Goal: Information Seeking & Learning: Learn about a topic

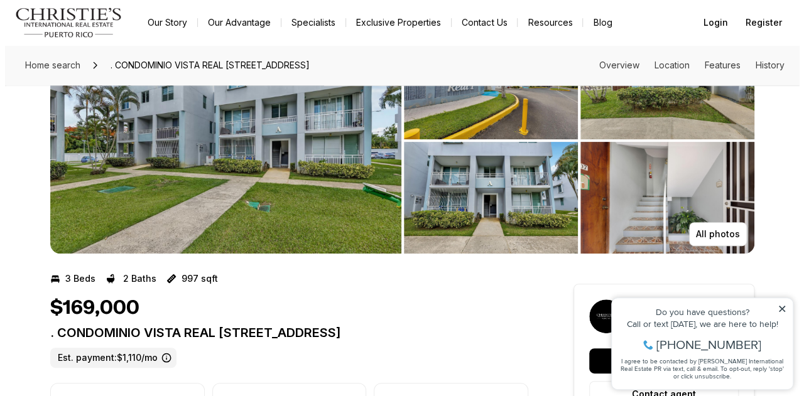
scroll to position [79, 0]
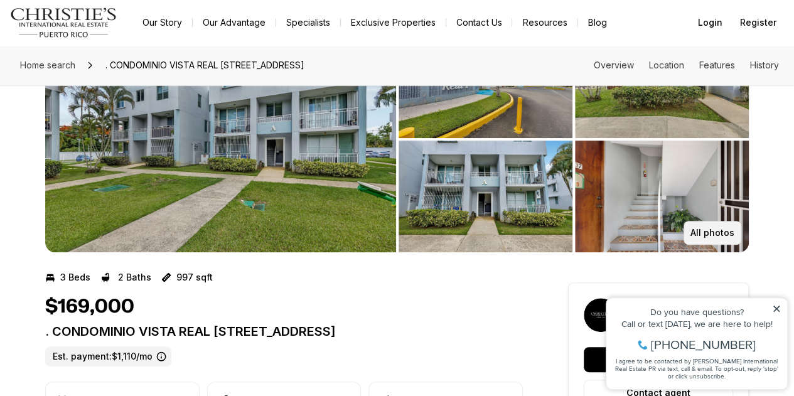
click at [709, 230] on p "All photos" at bounding box center [713, 233] width 44 height 10
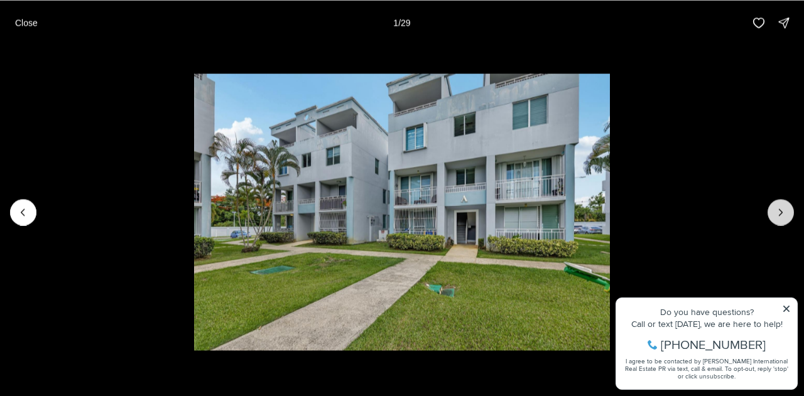
click at [780, 220] on button "Next slide" at bounding box center [780, 212] width 26 height 26
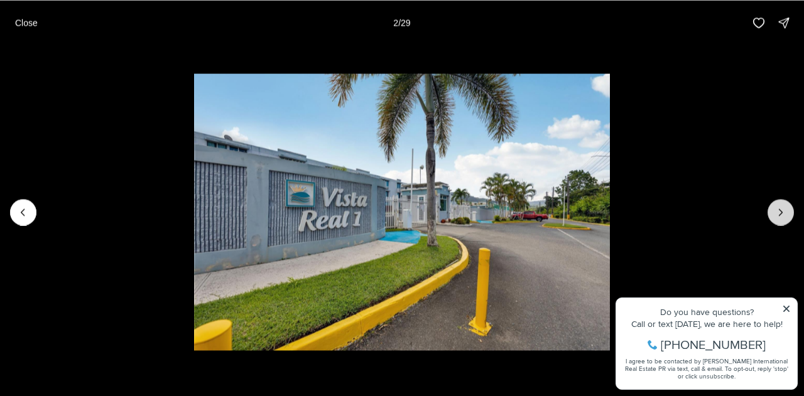
click at [780, 220] on button "Next slide" at bounding box center [780, 212] width 26 height 26
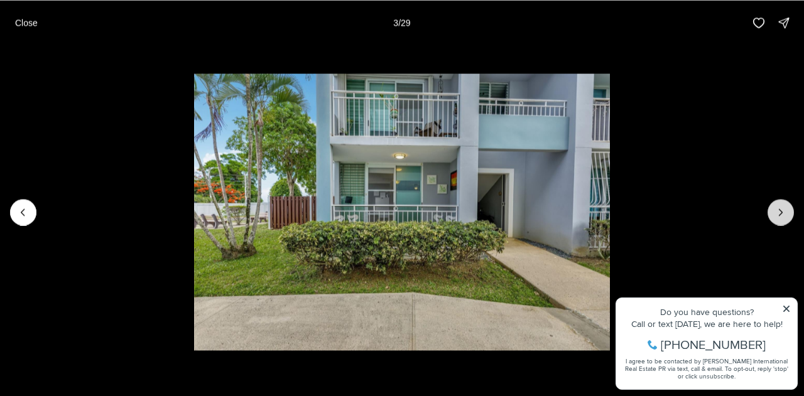
click at [780, 220] on button "Next slide" at bounding box center [780, 212] width 26 height 26
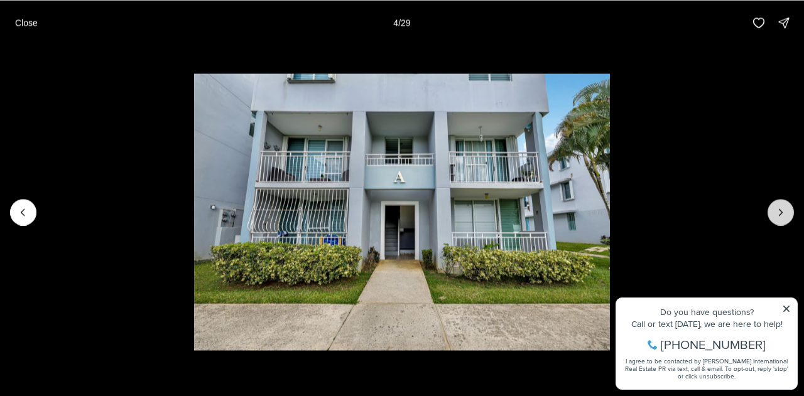
click at [780, 220] on button "Next slide" at bounding box center [780, 212] width 26 height 26
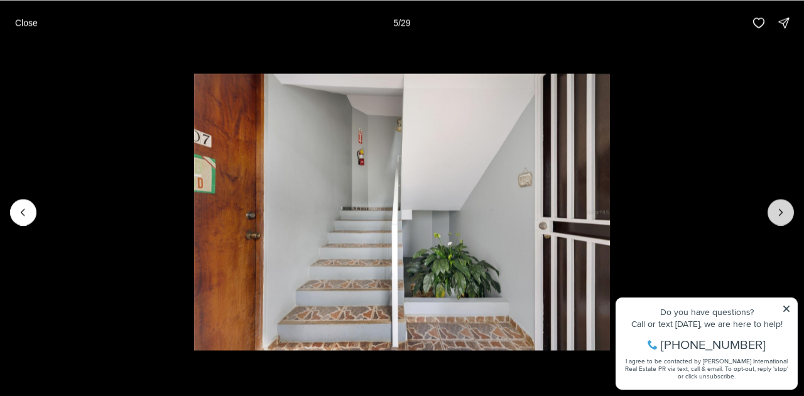
click at [780, 220] on button "Next slide" at bounding box center [780, 212] width 26 height 26
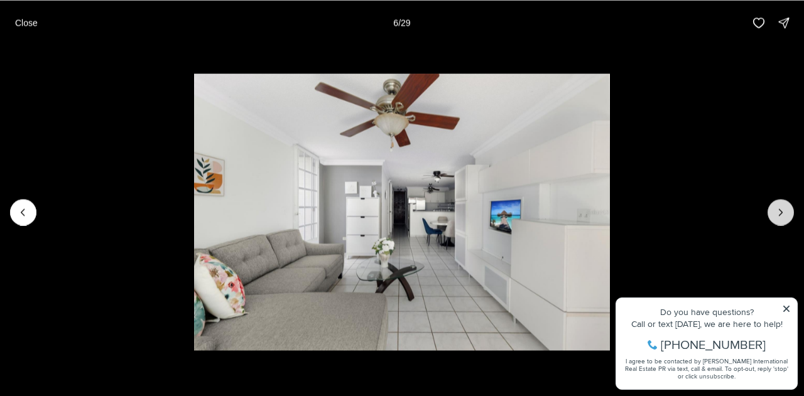
click at [780, 220] on button "Next slide" at bounding box center [780, 212] width 26 height 26
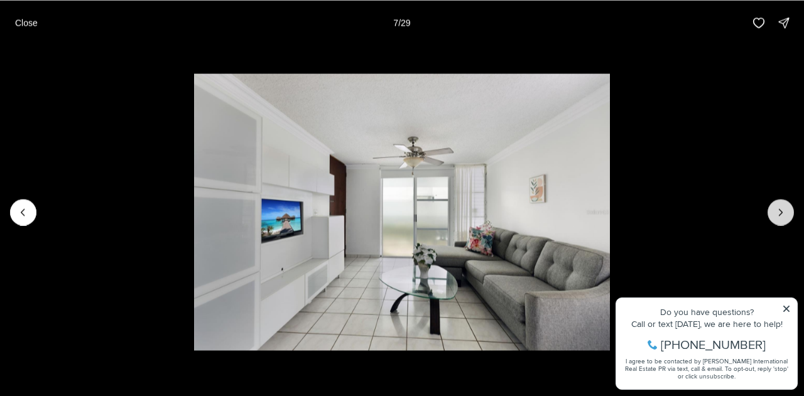
click at [780, 220] on button "Next slide" at bounding box center [780, 212] width 26 height 26
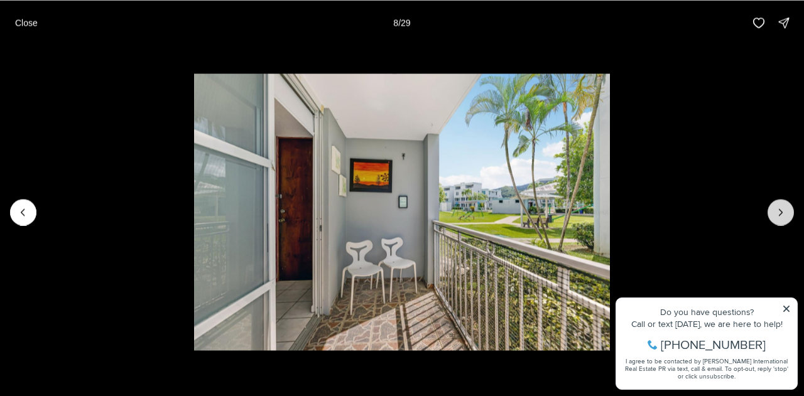
click at [780, 220] on button "Next slide" at bounding box center [780, 212] width 26 height 26
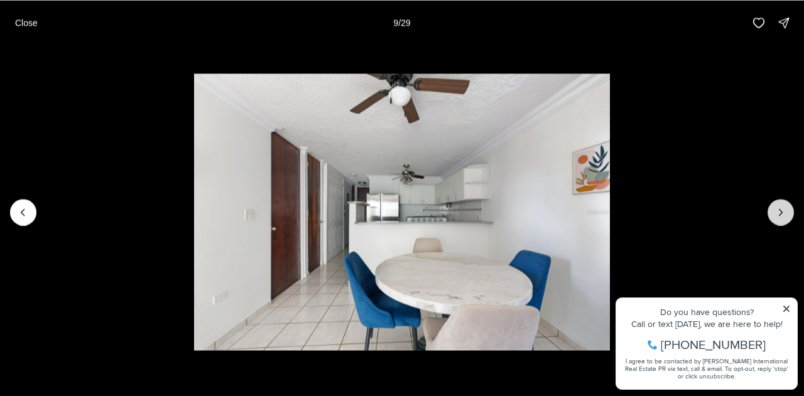
click at [780, 220] on button "Next slide" at bounding box center [780, 212] width 26 height 26
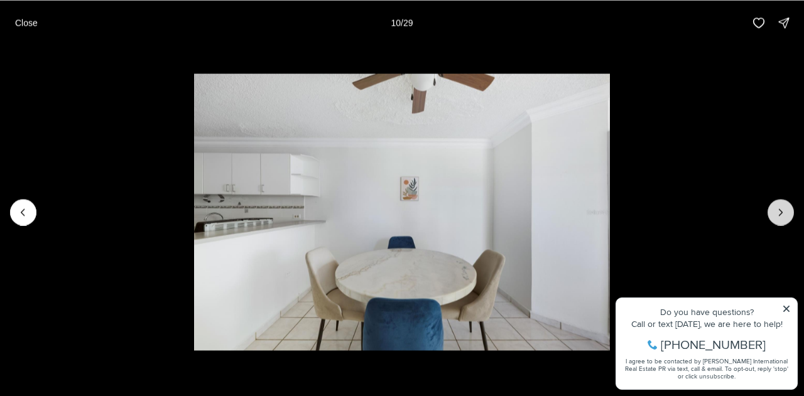
click at [780, 220] on button "Next slide" at bounding box center [780, 212] width 26 height 26
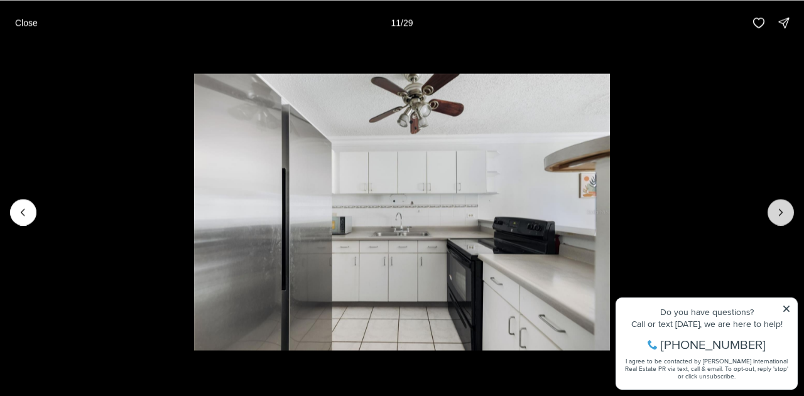
click at [780, 220] on button "Next slide" at bounding box center [780, 212] width 26 height 26
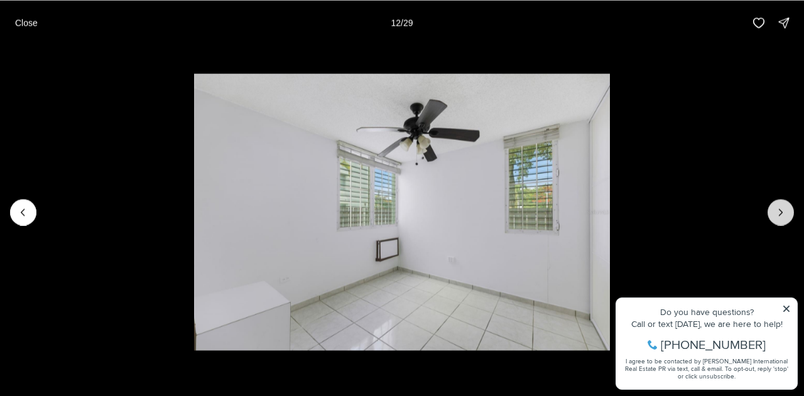
click at [780, 220] on button "Next slide" at bounding box center [780, 212] width 26 height 26
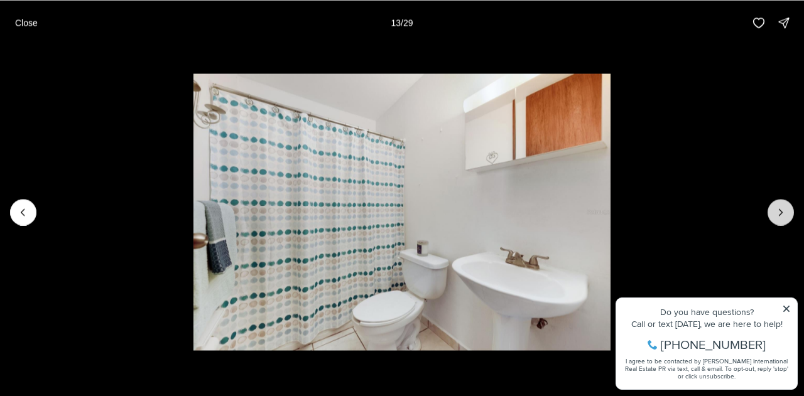
click at [780, 220] on button "Next slide" at bounding box center [780, 212] width 26 height 26
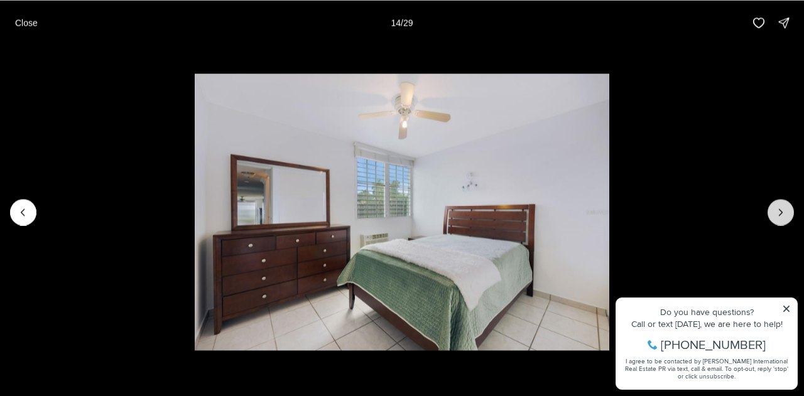
click at [780, 220] on button "Next slide" at bounding box center [780, 212] width 26 height 26
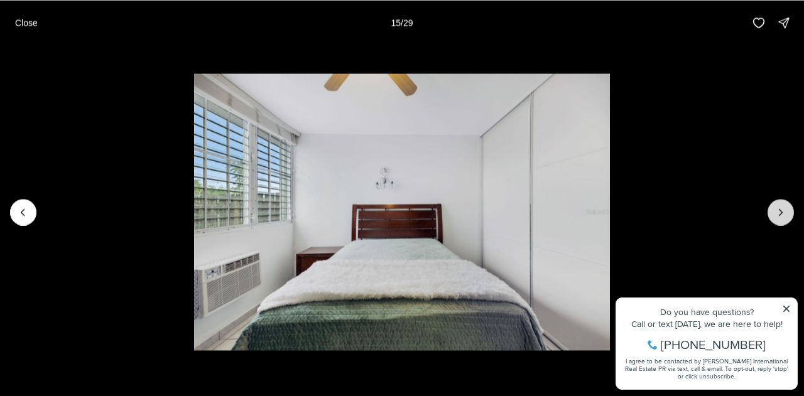
click at [780, 220] on button "Next slide" at bounding box center [780, 212] width 26 height 26
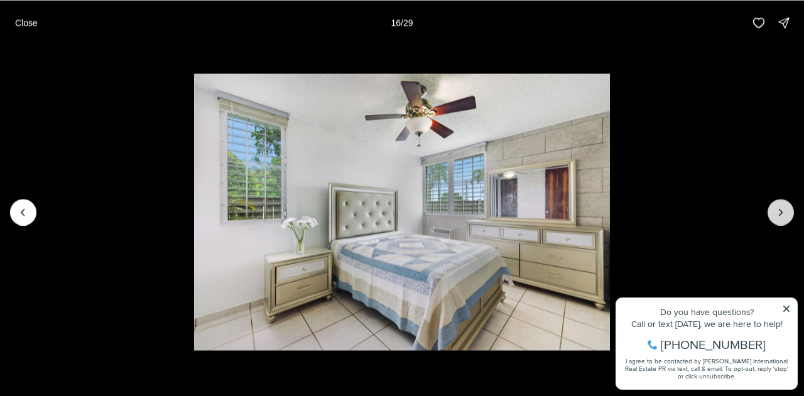
click at [780, 220] on button "Next slide" at bounding box center [780, 212] width 26 height 26
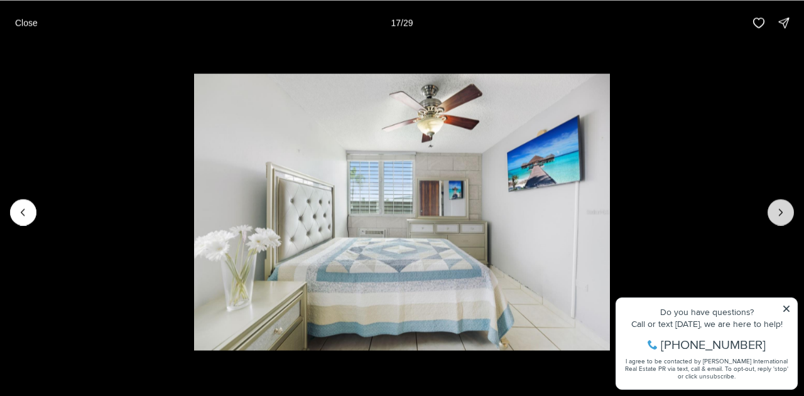
click at [787, 202] on button "Next slide" at bounding box center [780, 212] width 26 height 26
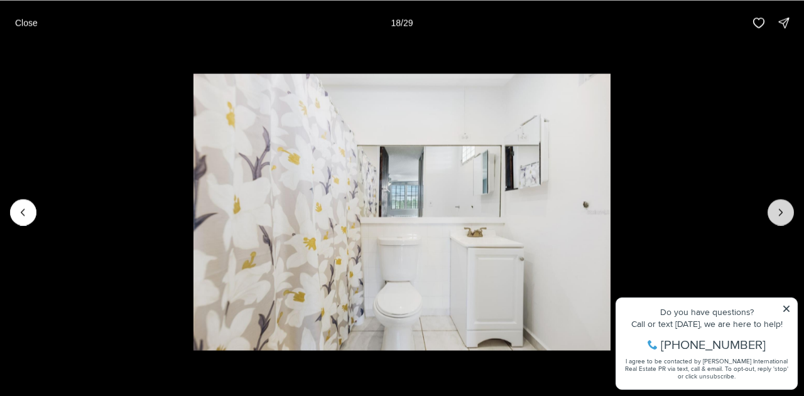
click at [781, 212] on icon "Next slide" at bounding box center [780, 212] width 3 height 6
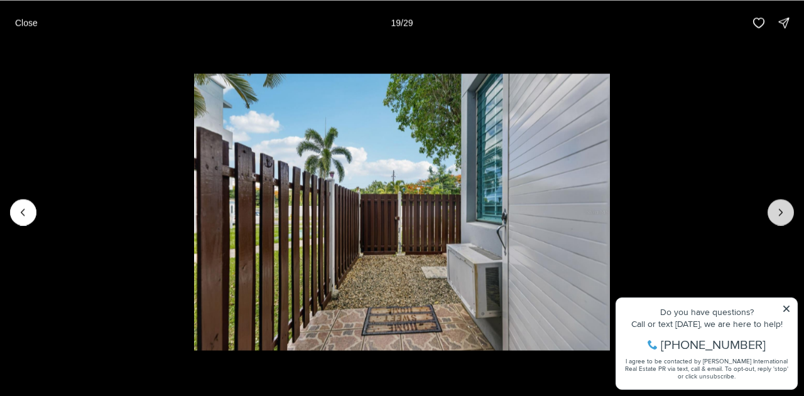
click at [781, 212] on icon "Next slide" at bounding box center [780, 212] width 3 height 6
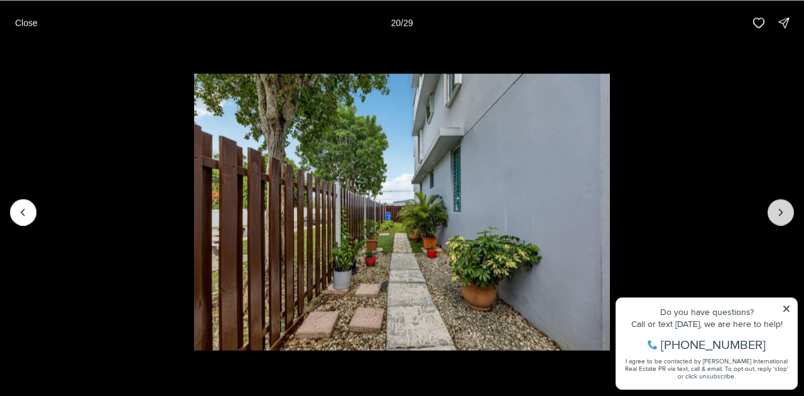
click at [781, 212] on icon "Next slide" at bounding box center [780, 212] width 3 height 6
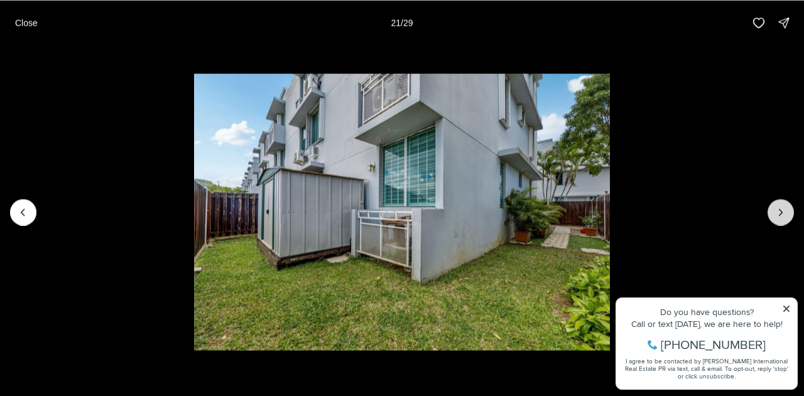
click at [781, 212] on icon "Next slide" at bounding box center [780, 212] width 3 height 6
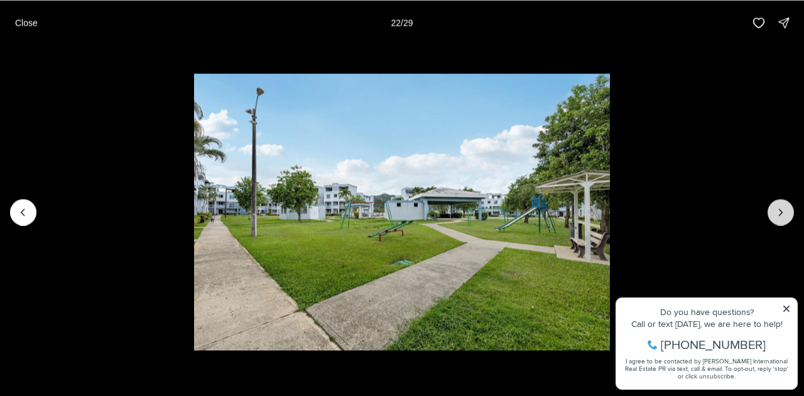
click at [781, 212] on icon "Next slide" at bounding box center [780, 212] width 3 height 6
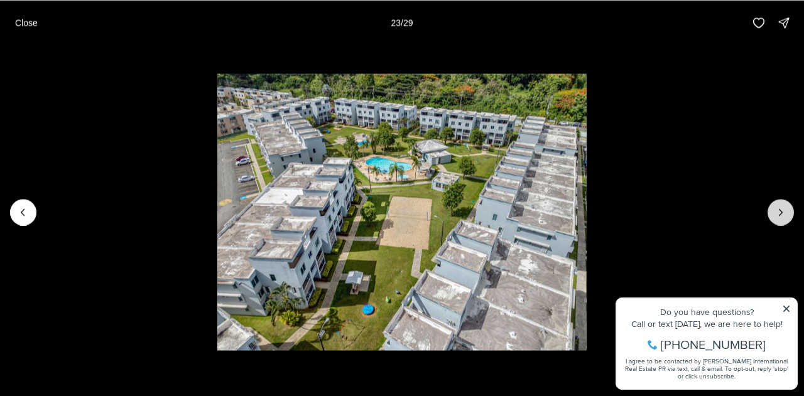
click at [781, 212] on icon "Next slide" at bounding box center [780, 212] width 3 height 6
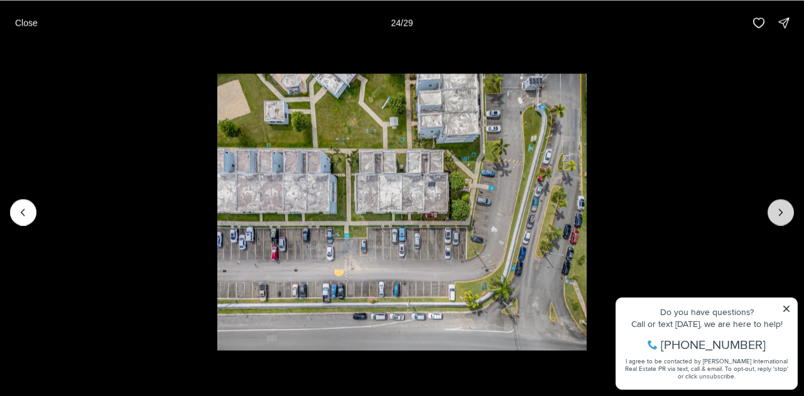
click at [781, 212] on icon "Next slide" at bounding box center [780, 212] width 3 height 6
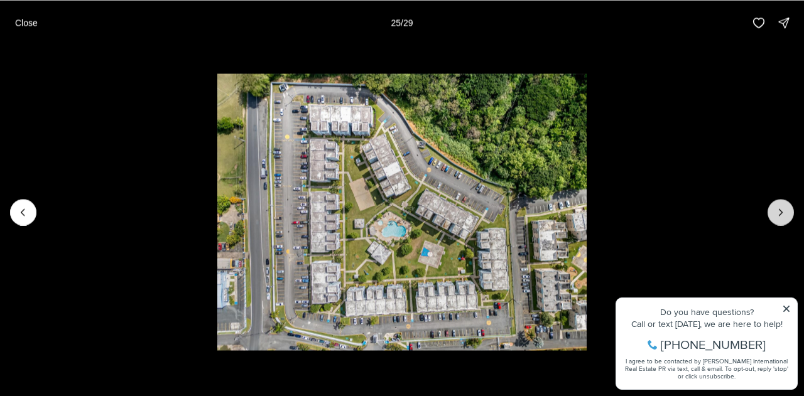
click at [781, 212] on icon "Next slide" at bounding box center [780, 212] width 3 height 6
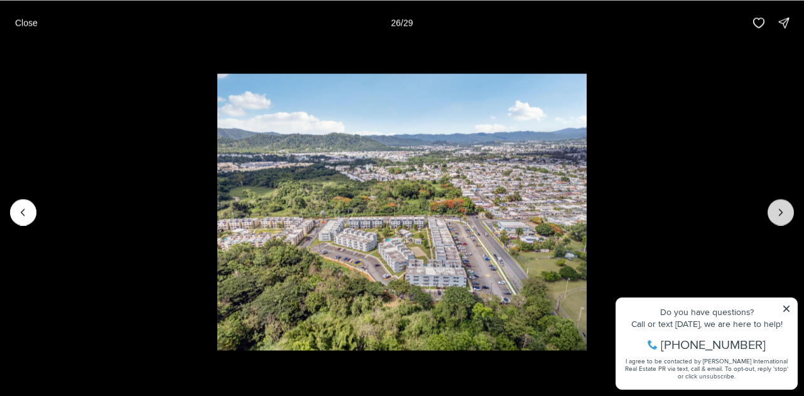
click at [781, 212] on icon "Next slide" at bounding box center [780, 212] width 3 height 6
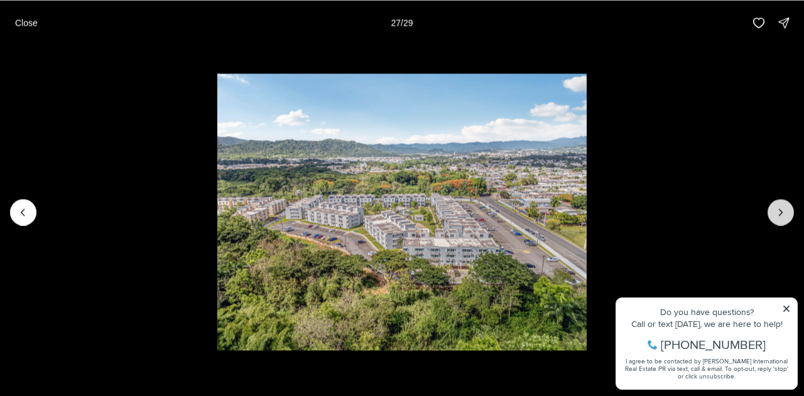
click at [781, 212] on icon "Next slide" at bounding box center [780, 212] width 3 height 6
